Goal: Information Seeking & Learning: Find specific fact

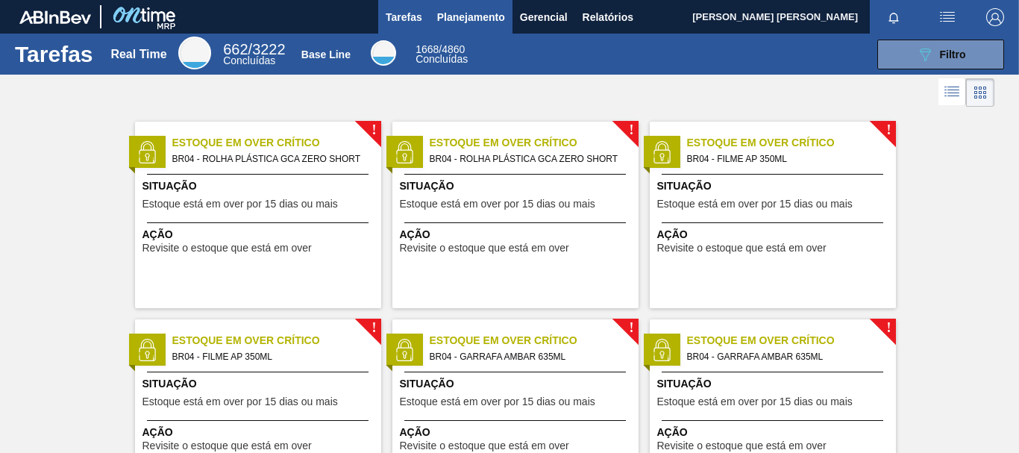
click at [486, 17] on span "Planejamento" at bounding box center [471, 17] width 68 height 18
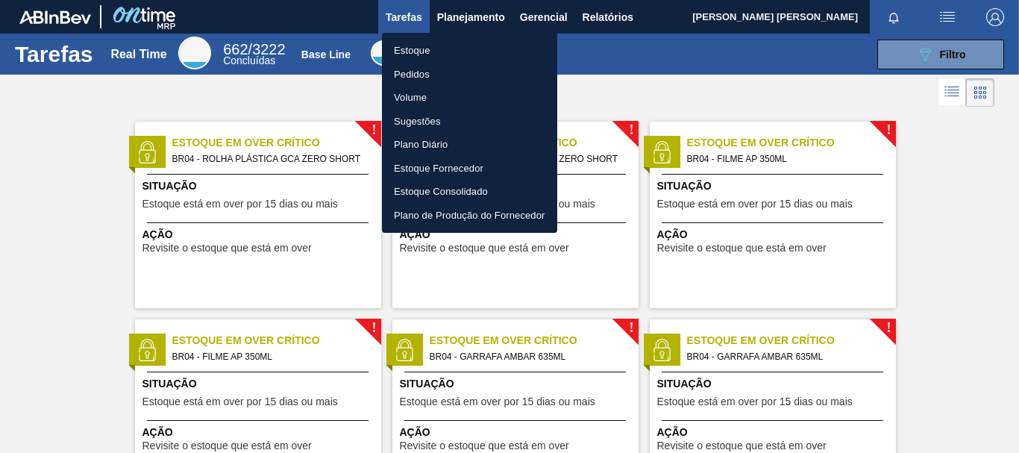
click at [419, 72] on li "Pedidos" at bounding box center [469, 75] width 175 height 24
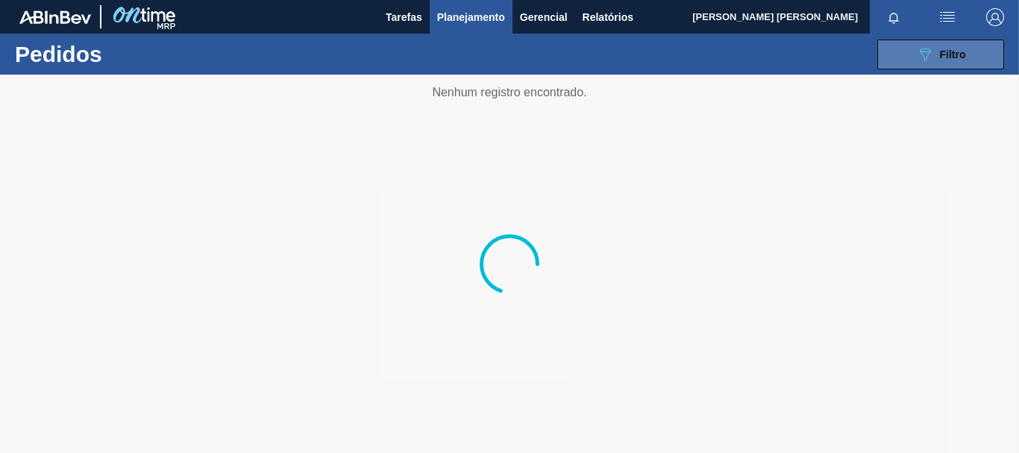
click at [936, 50] on div "089F7B8B-B2A5-4AFE-B5C0-19BA573D28AC Filtro" at bounding box center [941, 55] width 50 height 18
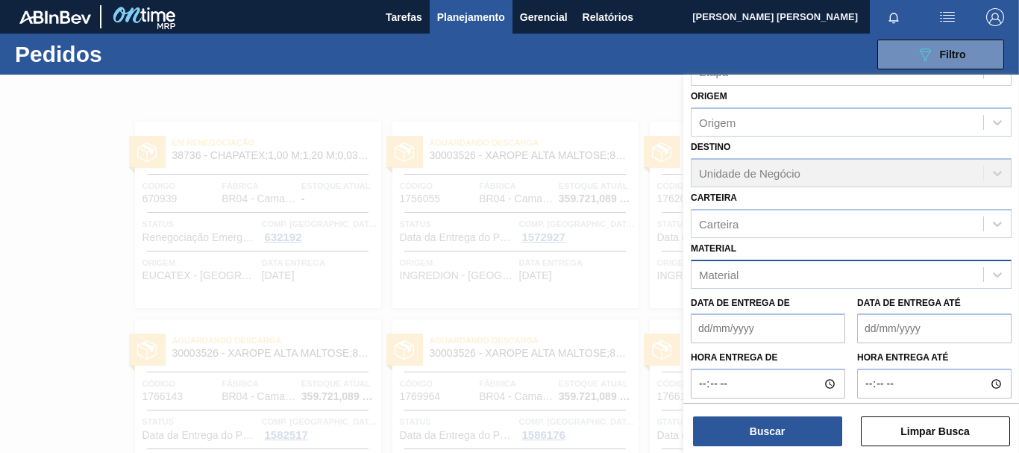
scroll to position [173, 0]
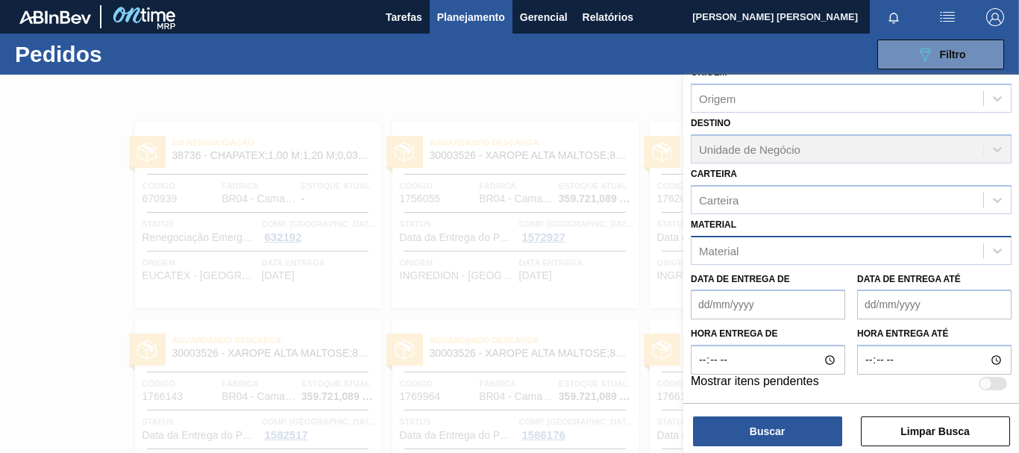
click at [735, 253] on div "Material" at bounding box center [719, 250] width 40 height 13
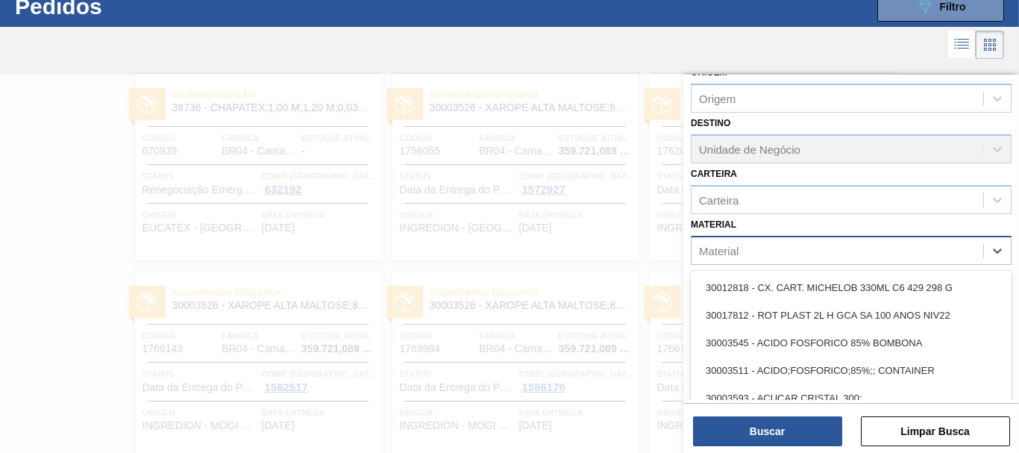
scroll to position [48, 0]
paste input "30002225"
type input "30002225"
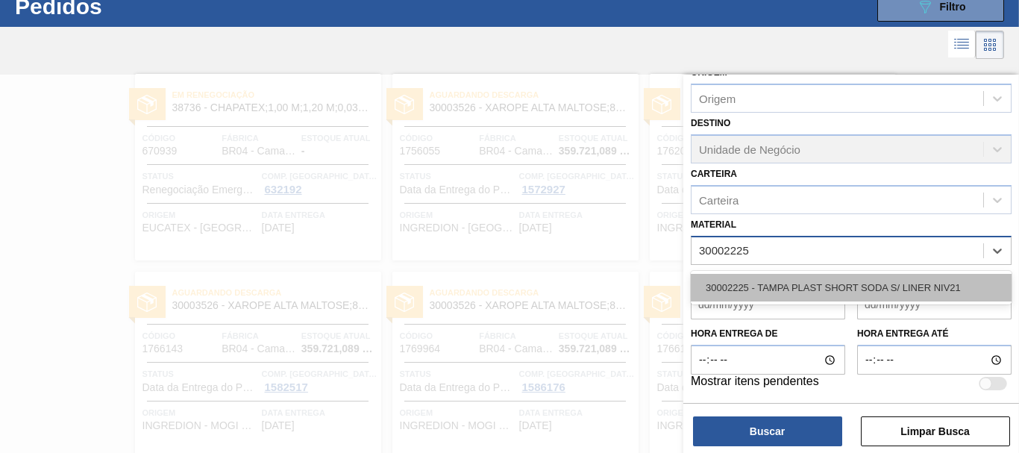
click at [756, 293] on div "30002225 - TAMPA PLAST SHORT SODA S/ LINER NIV21" at bounding box center [851, 288] width 321 height 28
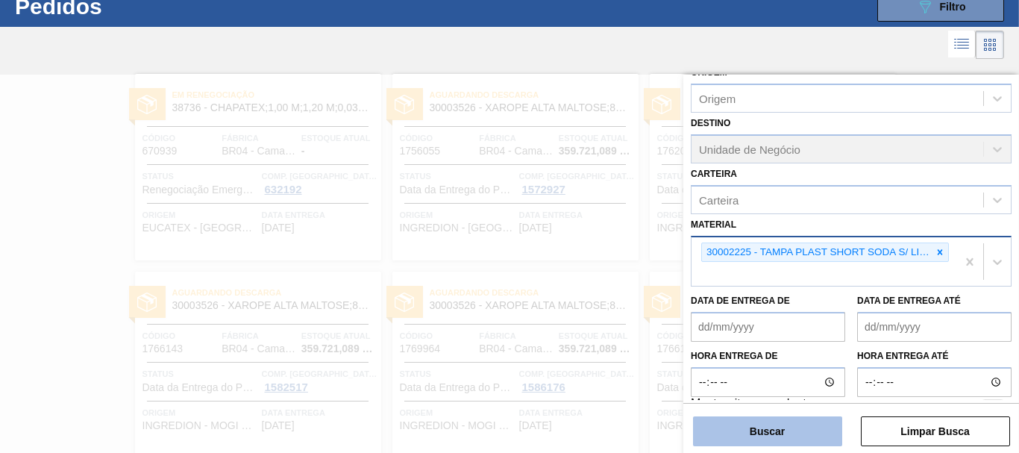
click at [770, 437] on button "Buscar" at bounding box center [767, 431] width 149 height 30
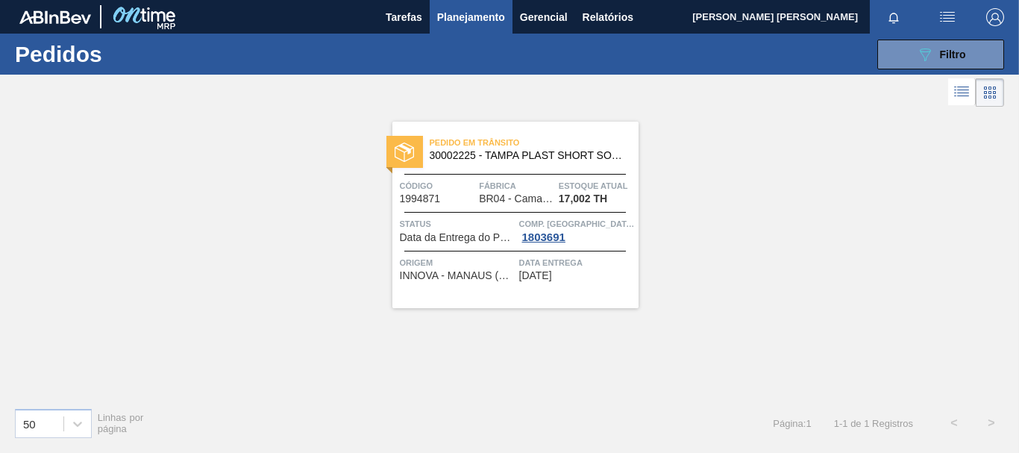
scroll to position [0, 0]
click at [917, 37] on div "089F7B8B-B2A5-4AFE-B5C0-19BA573D28AC Filtro Código Pedido Portal Códido PO SAP …" at bounding box center [618, 54] width 788 height 45
click at [921, 47] on icon "089F7B8B-B2A5-4AFE-B5C0-19BA573D28AC" at bounding box center [925, 55] width 18 height 18
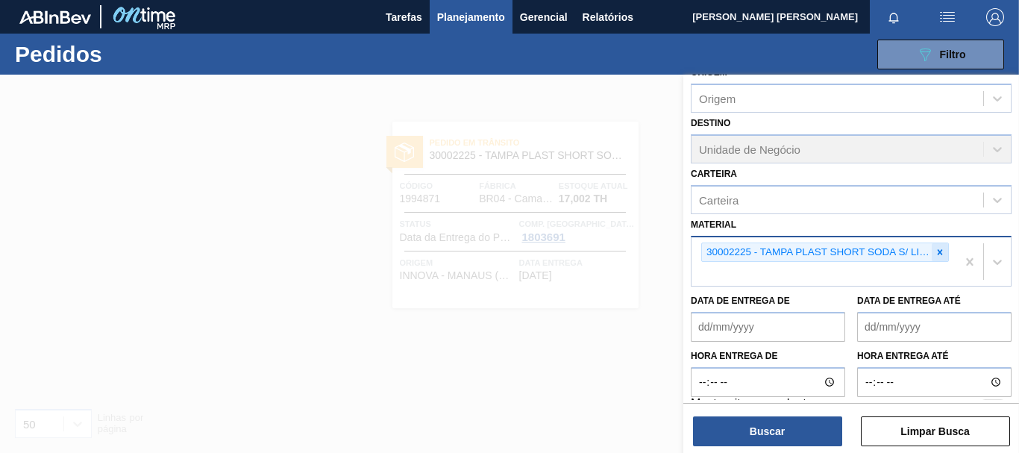
click at [932, 250] on div at bounding box center [940, 252] width 16 height 19
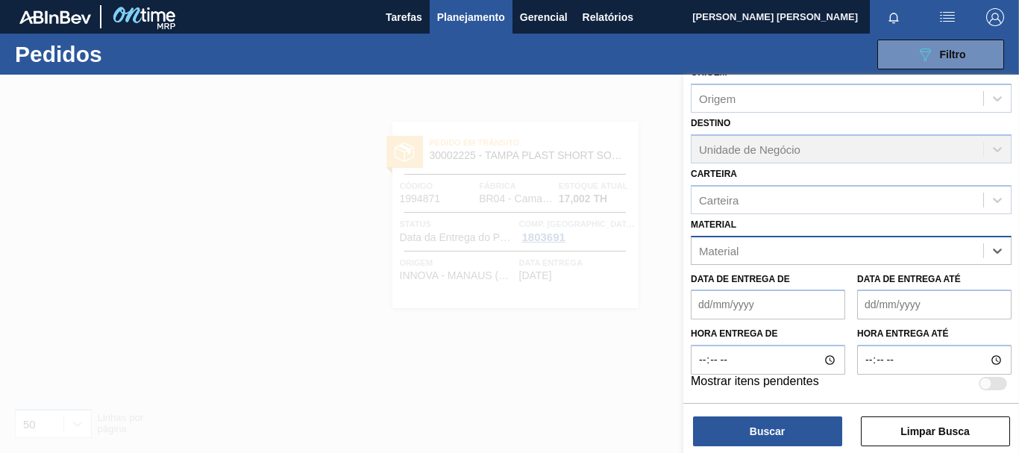
click at [936, 250] on div "Material" at bounding box center [838, 250] width 292 height 22
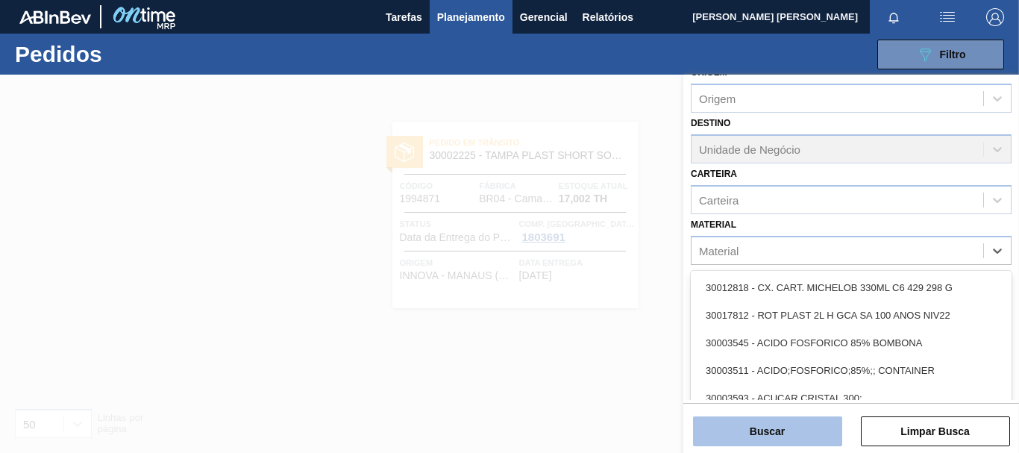
paste input "30012581"
type input "30012581"
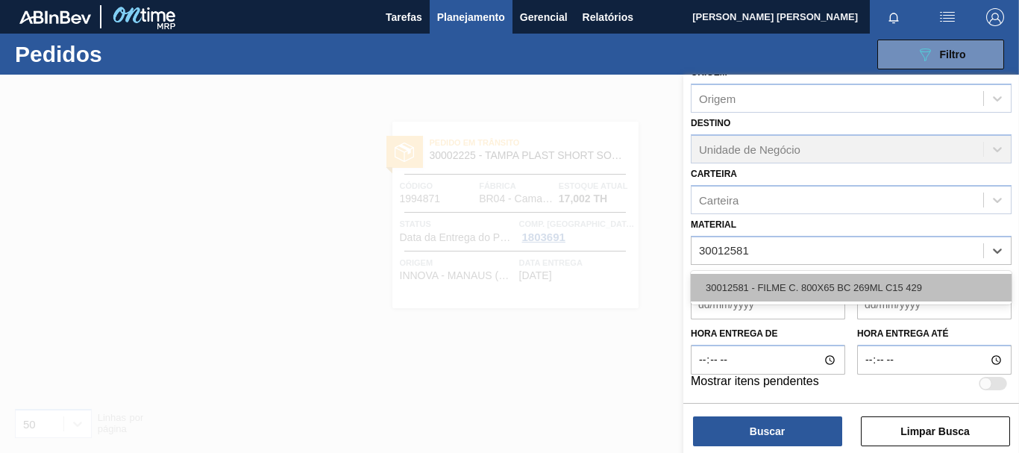
click at [762, 294] on div "30012581 - FILME C. 800X65 BC 269ML C15 429" at bounding box center [851, 288] width 321 height 28
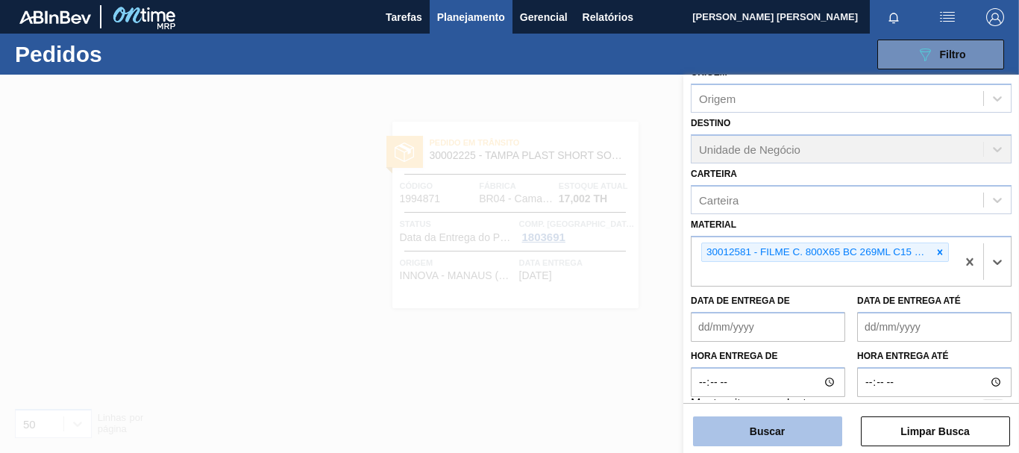
click at [761, 429] on button "Buscar" at bounding box center [767, 431] width 149 height 30
